Goal: Transaction & Acquisition: Purchase product/service

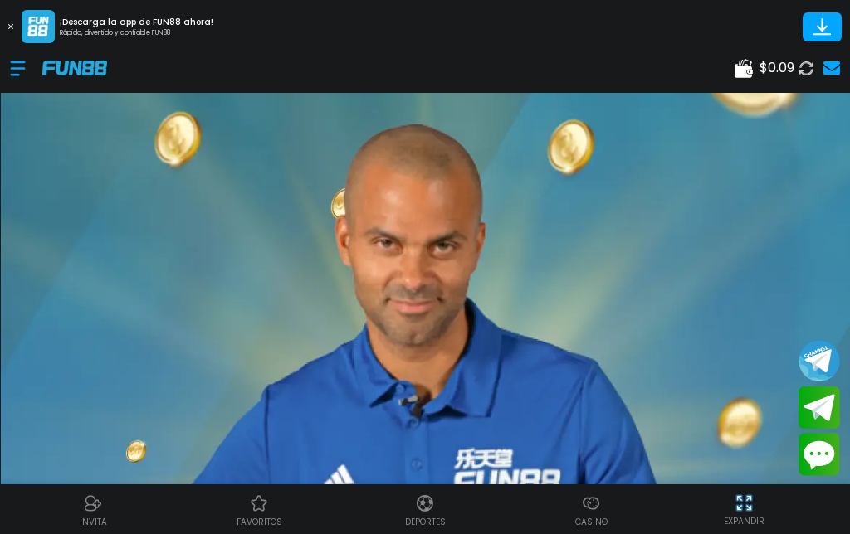
click at [774, 73] on span "$ 0.09" at bounding box center [776, 68] width 35 height 20
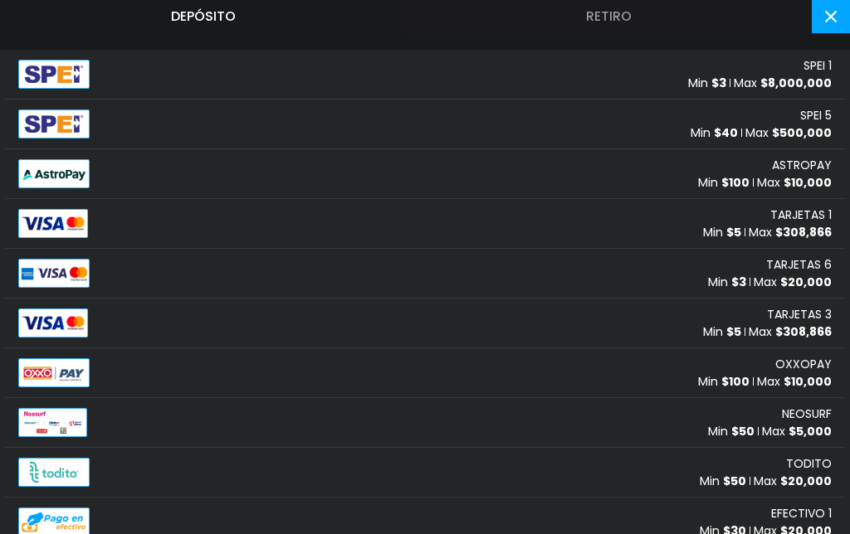
click at [734, 51] on div "SPEI 1 Min $ 3 Max $ 8,000,000" at bounding box center [425, 75] width 840 height 50
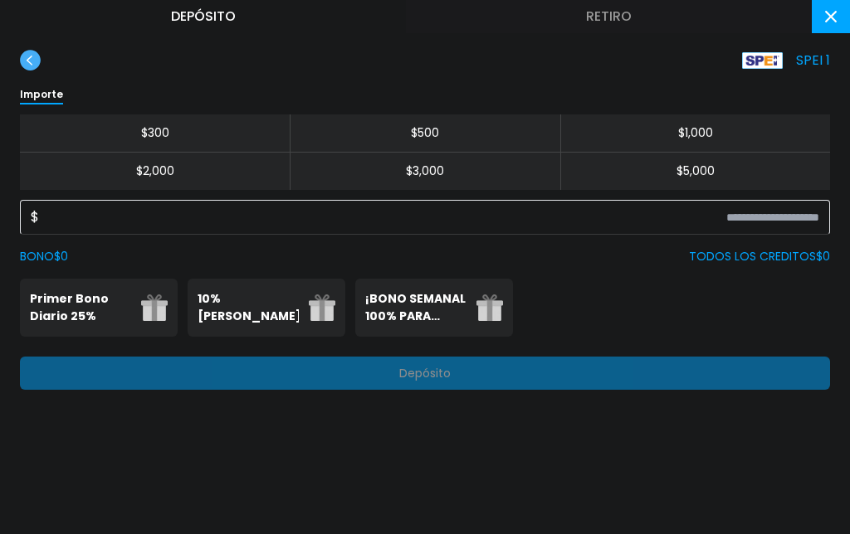
click at [219, 119] on button "$ 300" at bounding box center [155, 134] width 270 height 38
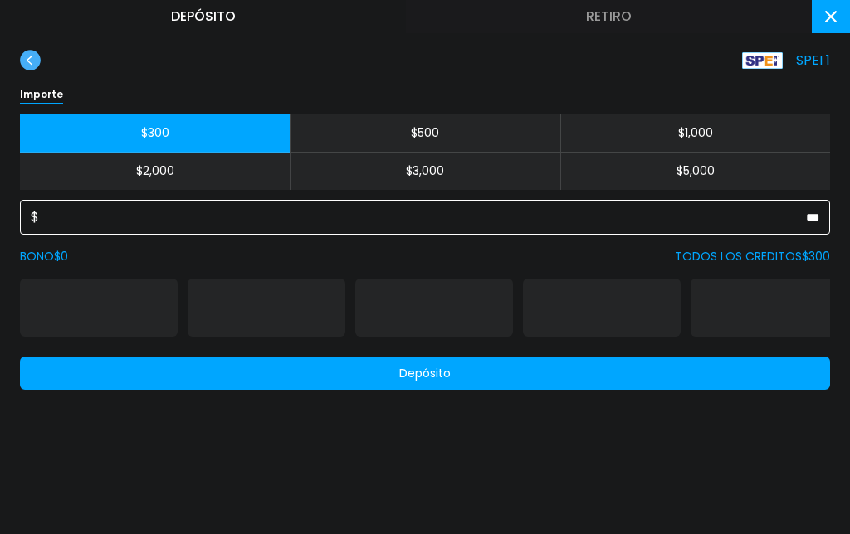
click at [368, 225] on input "***" at bounding box center [429, 217] width 780 height 20
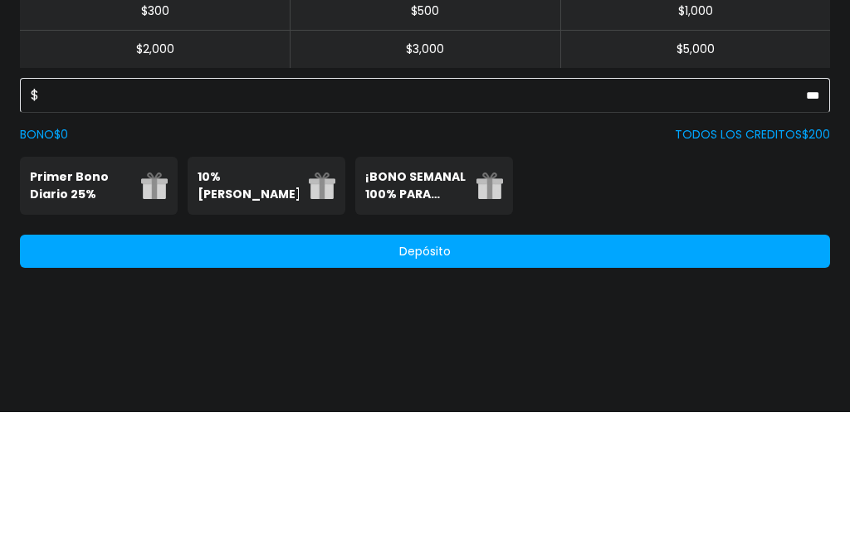
scroll to position [122, 0]
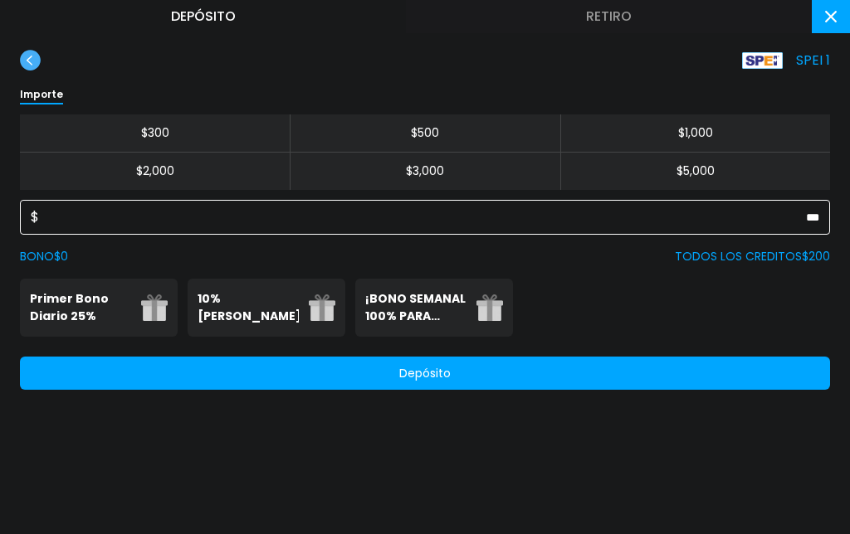
type input "***"
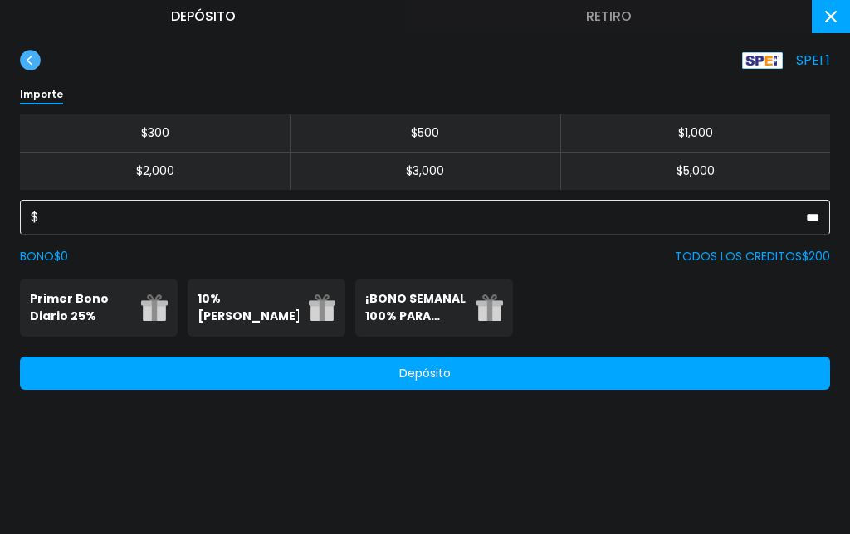
click at [440, 308] on p "¡BONO SEMANAL 100% PARA DEPORTES!" at bounding box center [415, 307] width 101 height 35
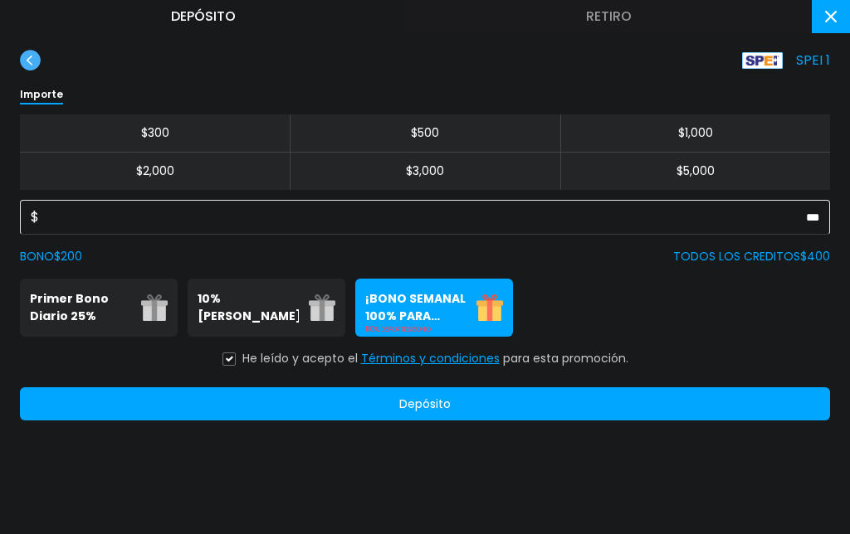
click at [456, 357] on button "Términos y condiciones" at bounding box center [430, 358] width 139 height 17
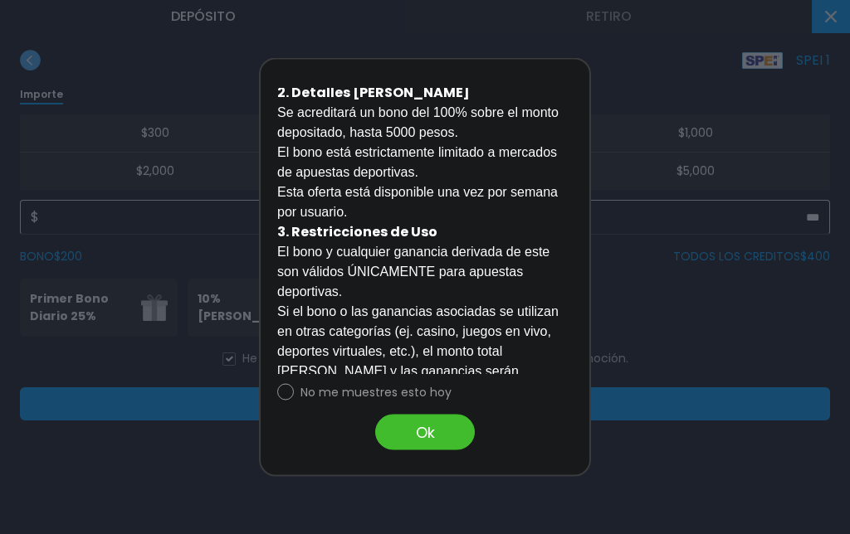
scroll to position [346, 0]
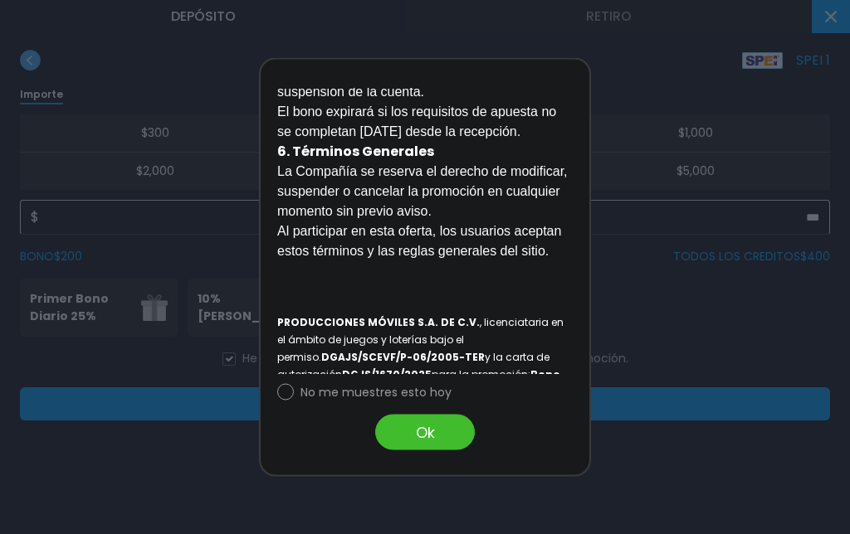
click at [452, 451] on button "Ok" at bounding box center [425, 433] width 100 height 36
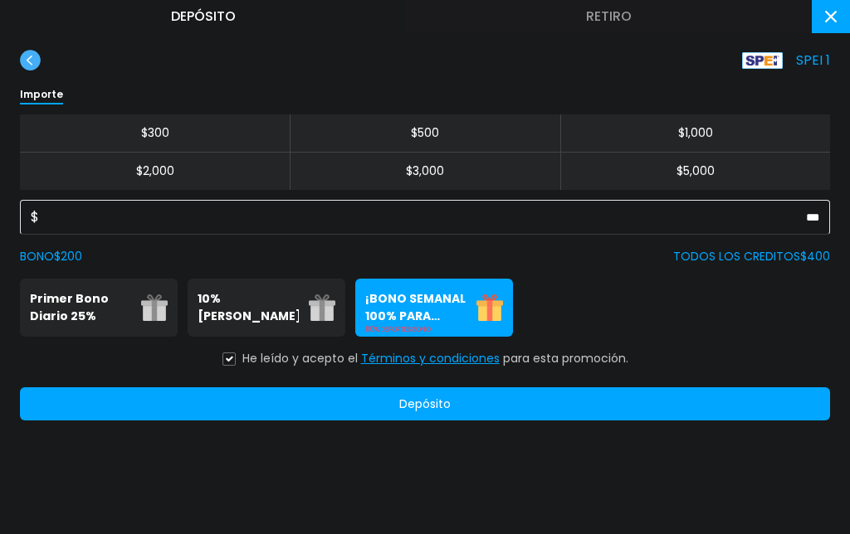
scroll to position [895, 0]
click at [80, 328] on p "Se puede solicitar una vez al día" at bounding box center [99, 330] width 138 height 10
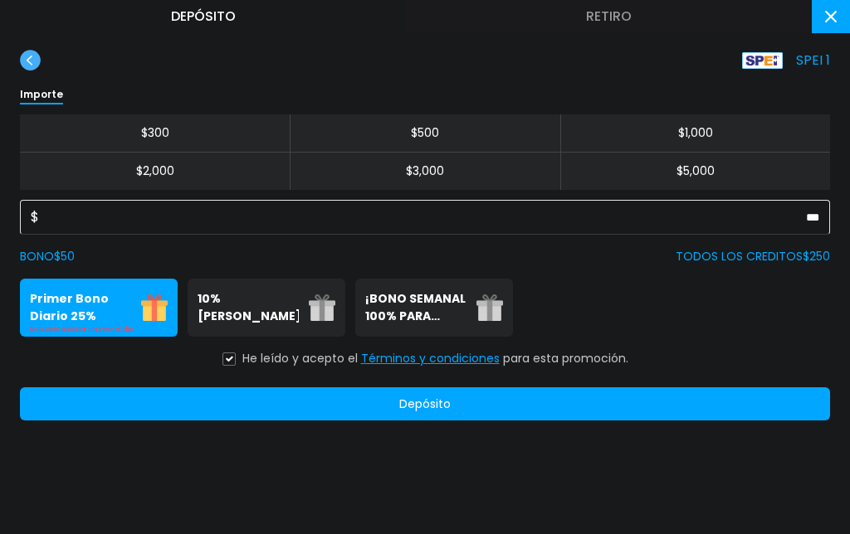
click at [275, 419] on button "Depósito" at bounding box center [425, 404] width 810 height 33
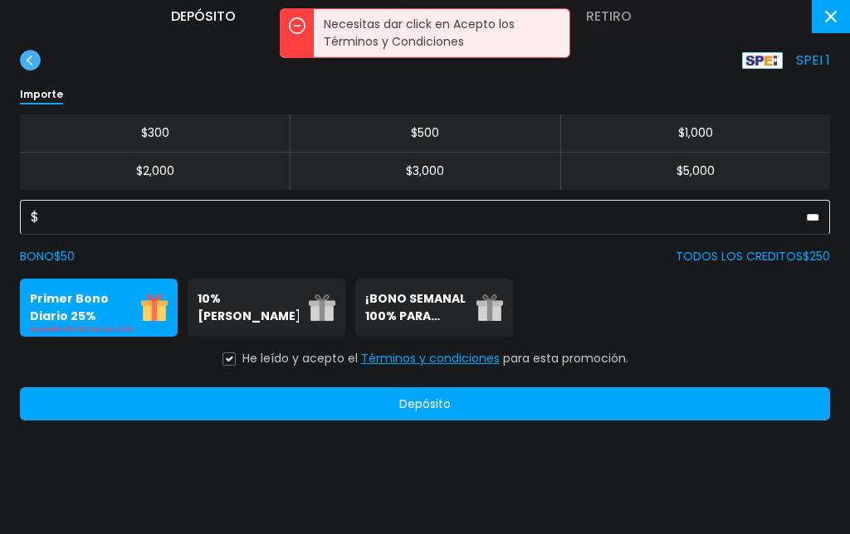
click at [233, 361] on icon at bounding box center [229, 359] width 8 height 7
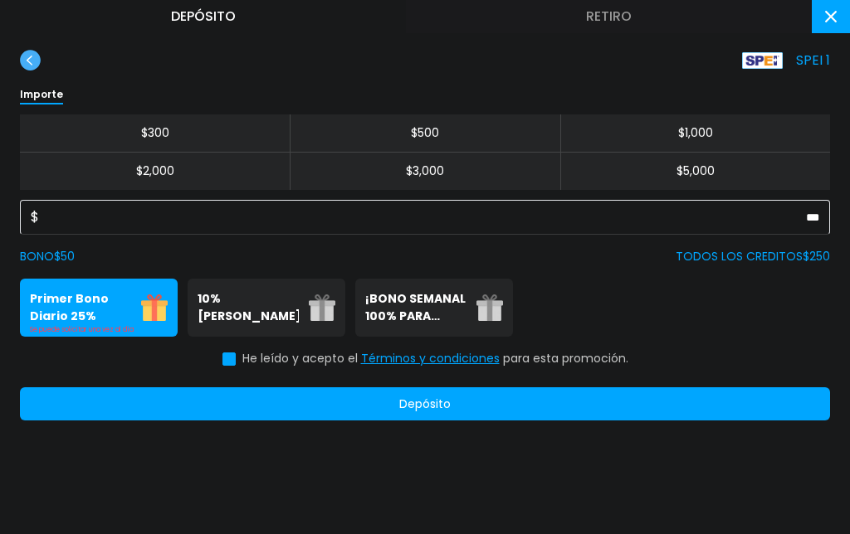
click at [189, 406] on button "Depósito" at bounding box center [425, 404] width 810 height 33
click at [845, 24] on button at bounding box center [831, 16] width 38 height 33
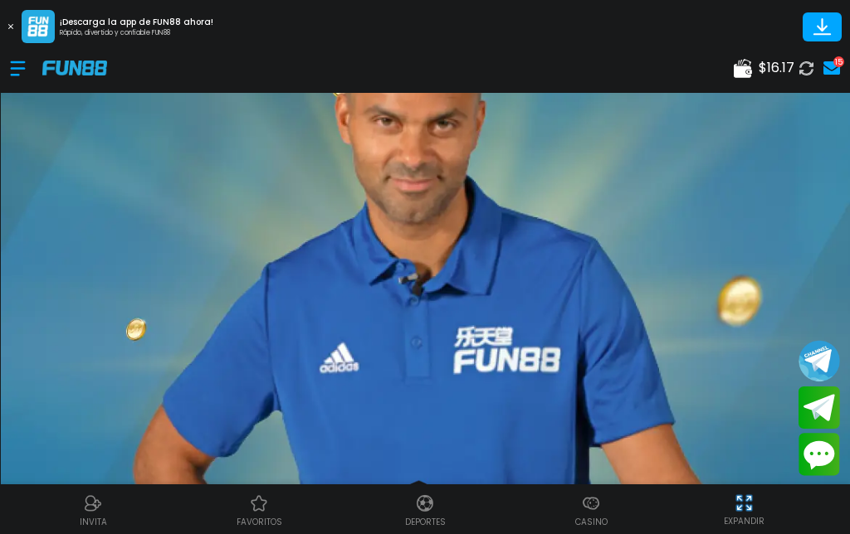
click at [807, 64] on icon at bounding box center [805, 68] width 15 height 15
